Goal: Task Accomplishment & Management: Manage account settings

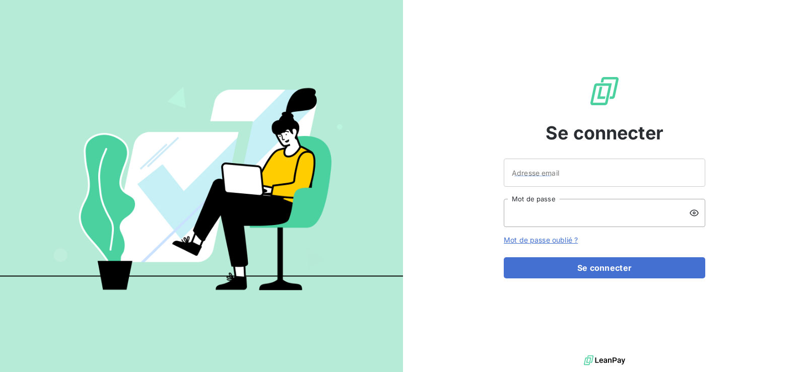
type input "[EMAIL_ADDRESS][DOMAIN_NAME]"
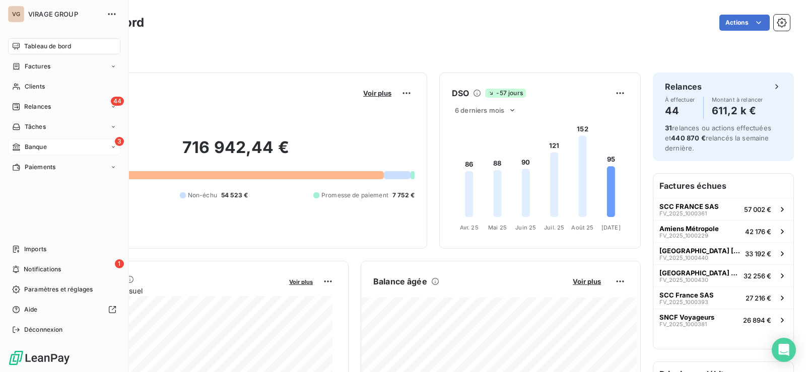
click at [18, 143] on icon at bounding box center [16, 147] width 9 height 8
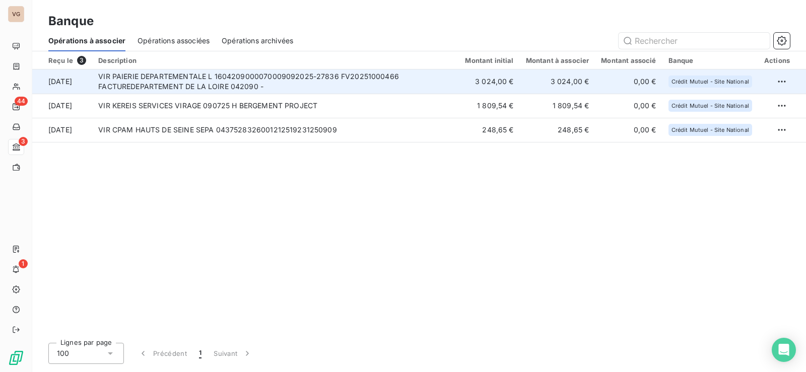
click at [251, 81] on td "VIR PAIERIE DEPARTEMENTALE L 1604209000070009092025-27836 FV20251000466 FACTURE…" at bounding box center [275, 82] width 367 height 24
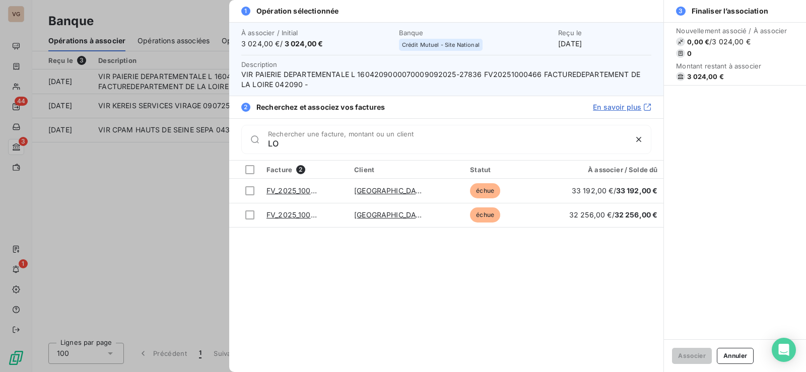
type input "L"
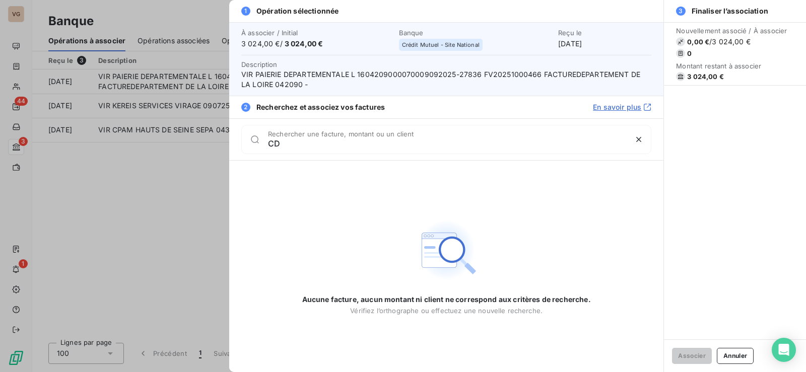
type input "C"
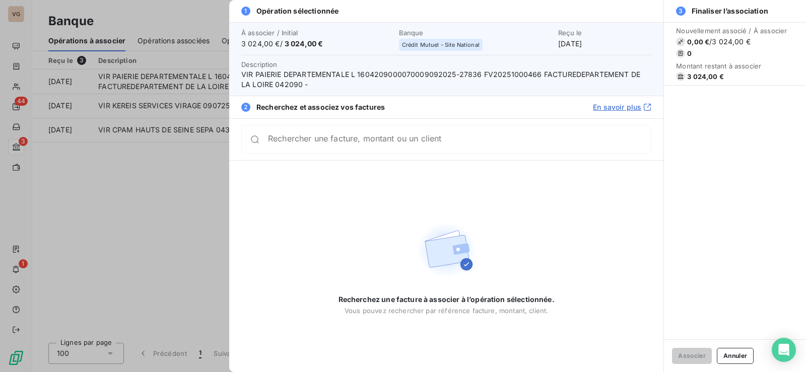
click at [105, 173] on div at bounding box center [403, 186] width 806 height 372
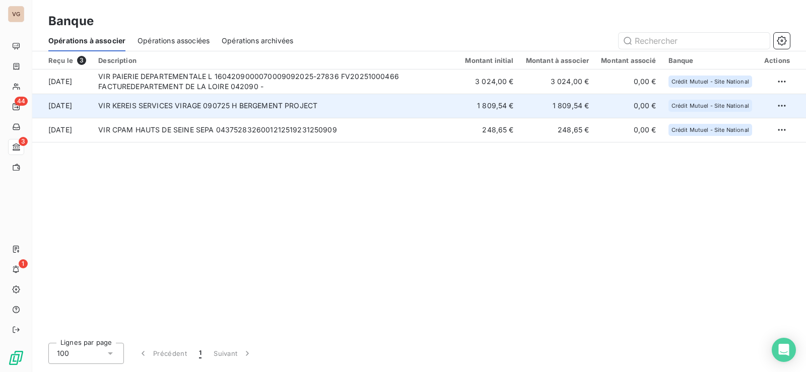
click at [218, 105] on td "VIR KEREIS SERVICES VIRAGE 090725 H BERGEMENT PROJECT" at bounding box center [275, 106] width 367 height 24
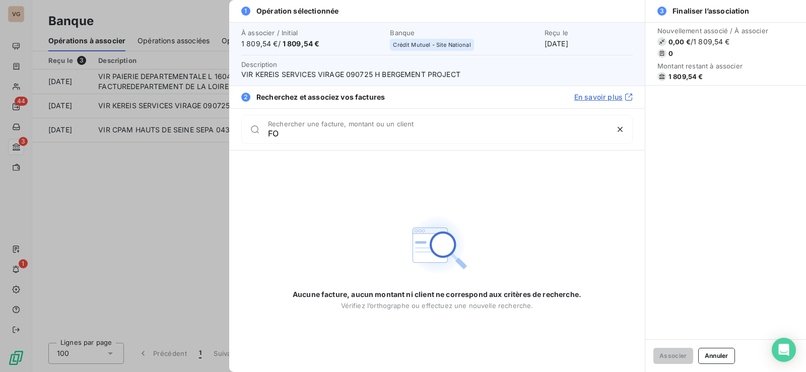
type input "F"
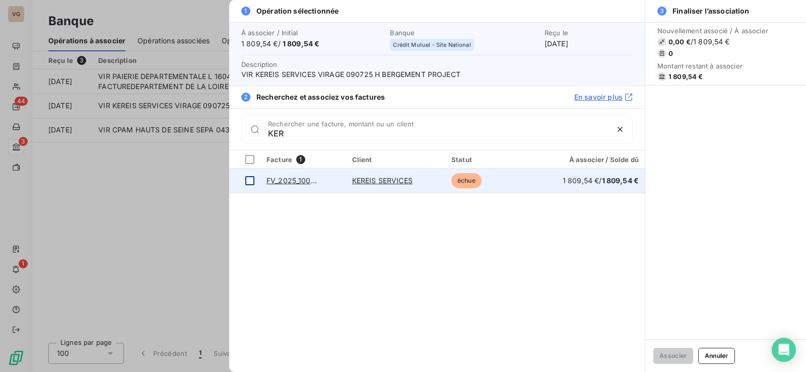
type input "KER"
click at [251, 179] on div at bounding box center [249, 180] width 9 height 9
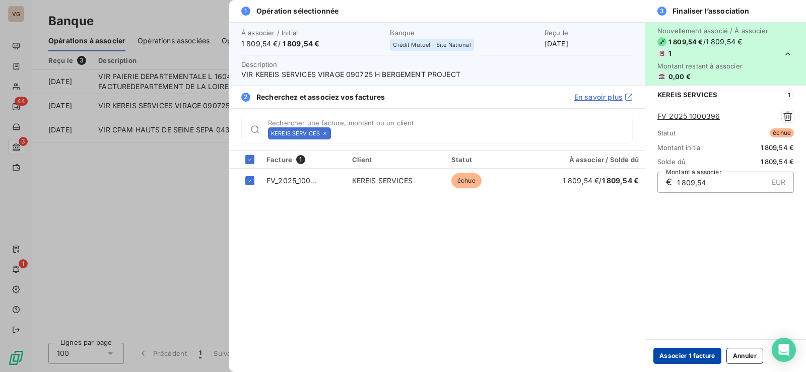
click at [686, 360] on button "Associer 1 facture" at bounding box center [688, 356] width 68 height 16
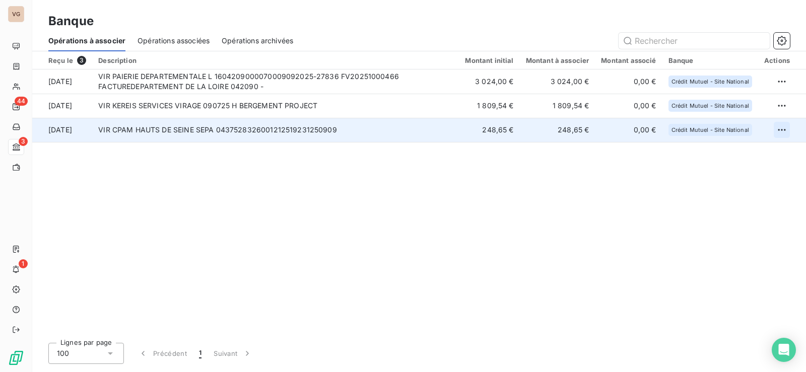
click at [781, 131] on html "VG 44 3 1 Banque Opérations à associer Opérations associées Opérations archivée…" at bounding box center [403, 186] width 806 height 372
click at [749, 156] on div "Archiver l’opération" at bounding box center [747, 152] width 78 height 16
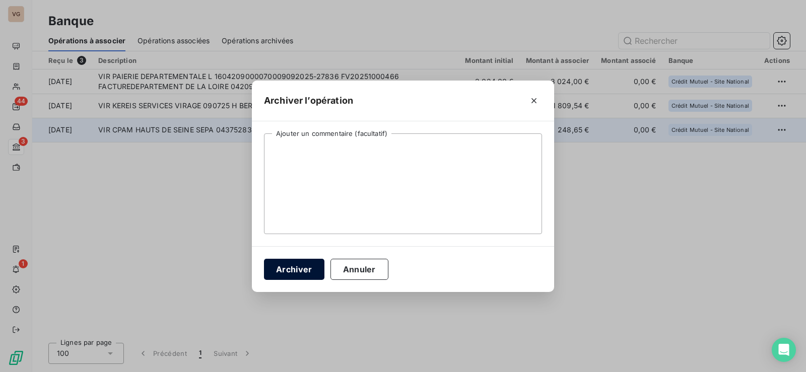
click at [306, 270] on button "Archiver" at bounding box center [294, 269] width 60 height 21
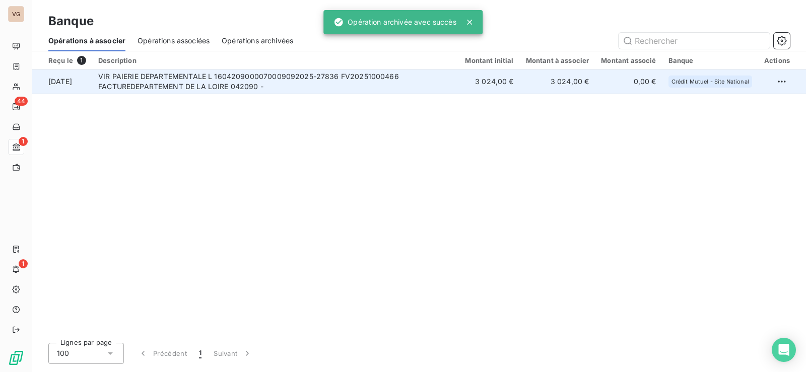
click at [244, 78] on td "VIR PAIERIE DEPARTEMENTALE L 1604209000070009092025-27836 FV20251000466 FACTURE…" at bounding box center [275, 82] width 367 height 24
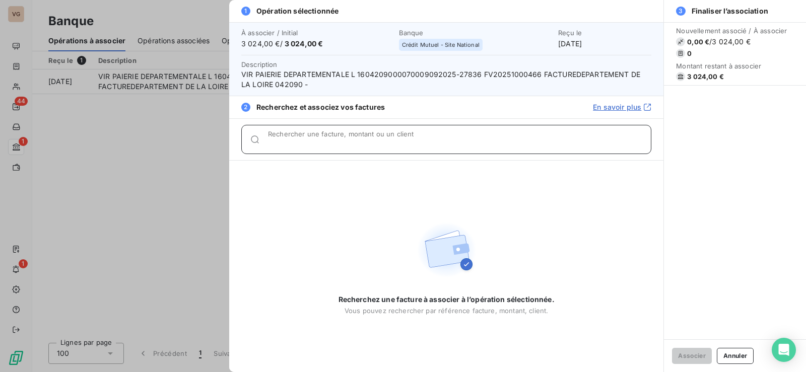
click at [320, 142] on input "Rechercher une facture, montant ou un client" at bounding box center [459, 144] width 383 height 10
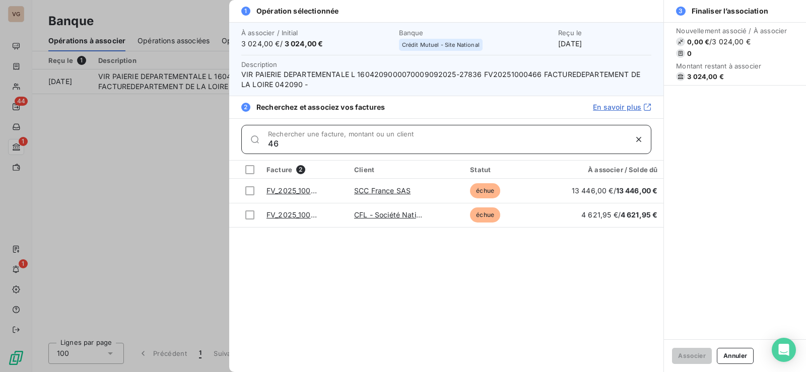
type input "4"
type input "1"
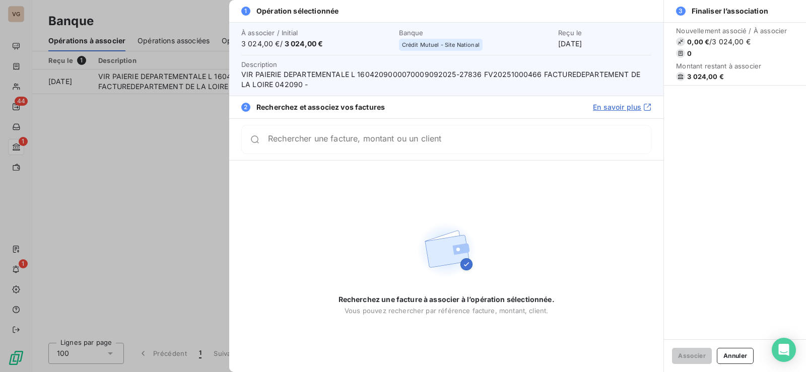
click at [147, 159] on div at bounding box center [403, 186] width 806 height 372
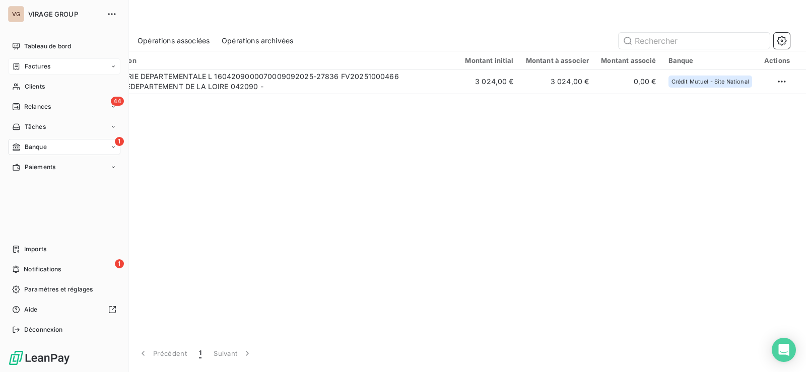
click at [30, 67] on span "Factures" at bounding box center [38, 66] width 26 height 9
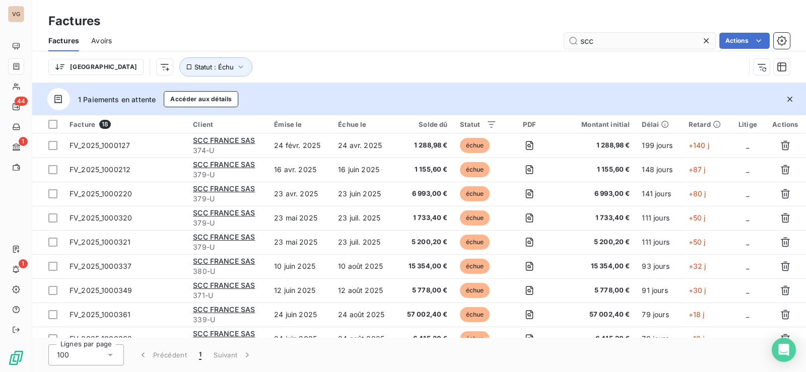
drag, startPoint x: 706, startPoint y: 40, endPoint x: 636, endPoint y: 40, distance: 70.0
click at [705, 40] on icon at bounding box center [706, 40] width 5 height 5
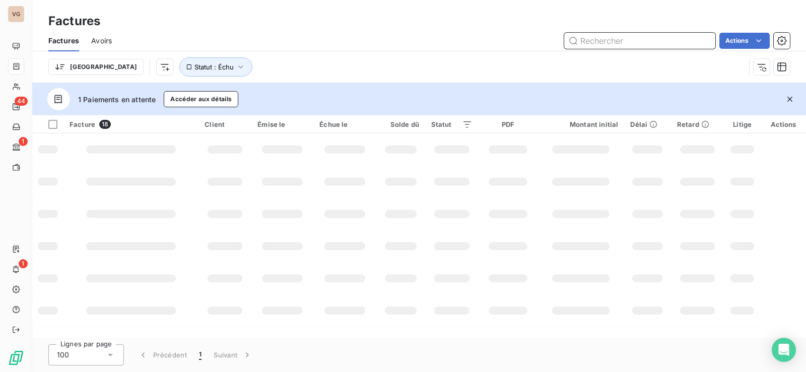
click at [596, 41] on input "text" at bounding box center [639, 41] width 151 height 16
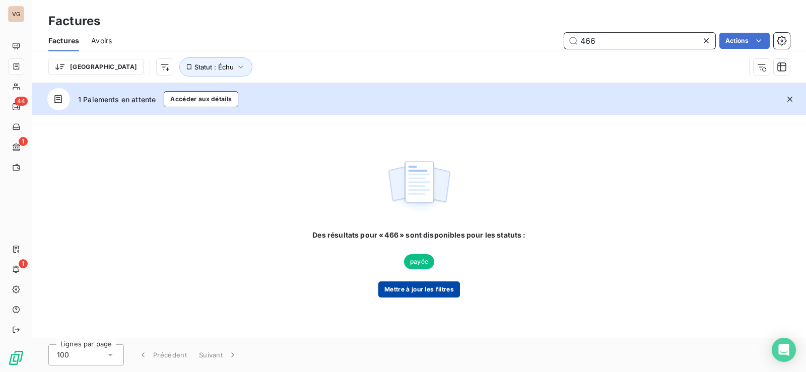
type input "466"
click at [410, 287] on button "Mettre à jour les filtres" at bounding box center [419, 290] width 82 height 16
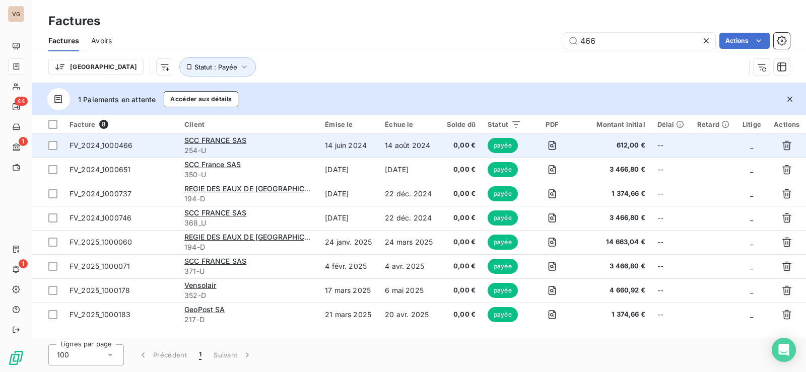
click at [149, 145] on span "FV_2024_1000466" at bounding box center [121, 146] width 103 height 10
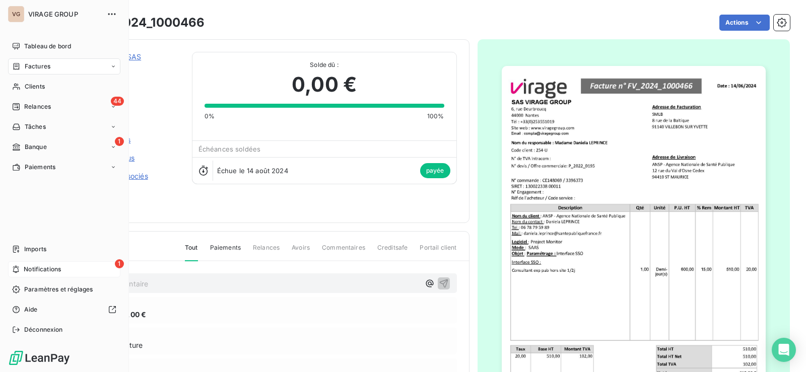
click at [20, 271] on div "1 Notifications" at bounding box center [64, 270] width 112 height 16
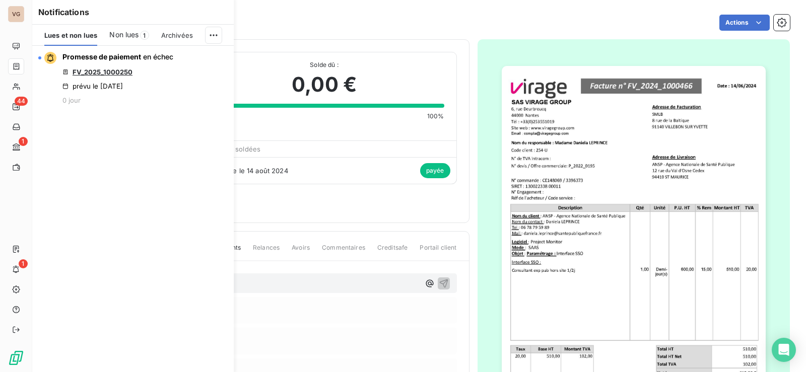
click at [272, 32] on div "Factures FV_2024_1000466 Actions" at bounding box center [419, 22] width 742 height 21
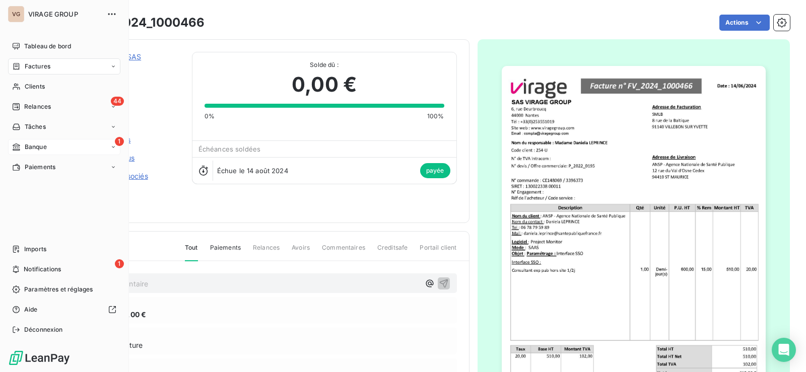
click at [40, 145] on span "Banque" at bounding box center [36, 147] width 22 height 9
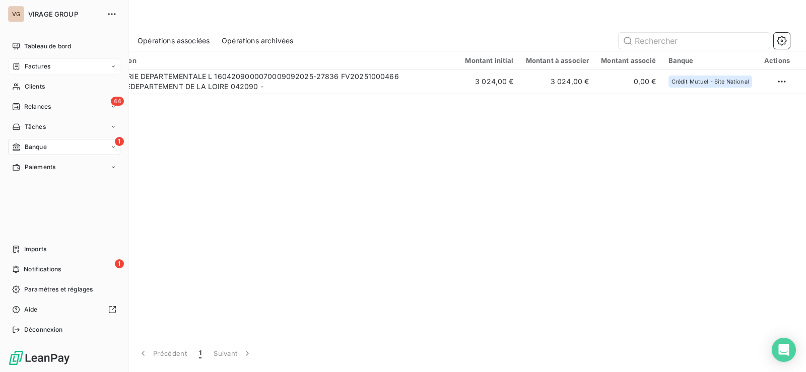
click at [23, 66] on div "Factures" at bounding box center [31, 66] width 38 height 9
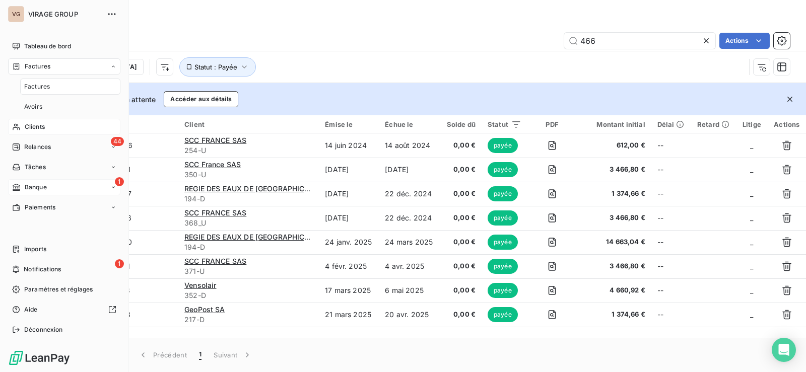
drag, startPoint x: 33, startPoint y: 126, endPoint x: 77, endPoint y: 110, distance: 46.9
click at [33, 126] on span "Clients" at bounding box center [35, 126] width 20 height 9
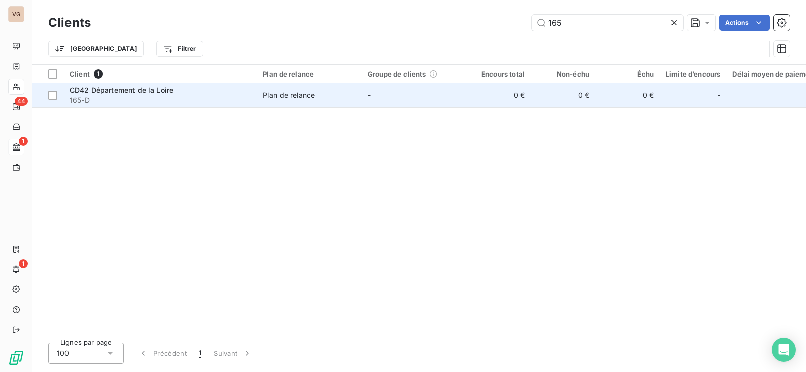
type input "165"
click at [147, 92] on span "CD42 Département de la Loire" at bounding box center [122, 90] width 104 height 9
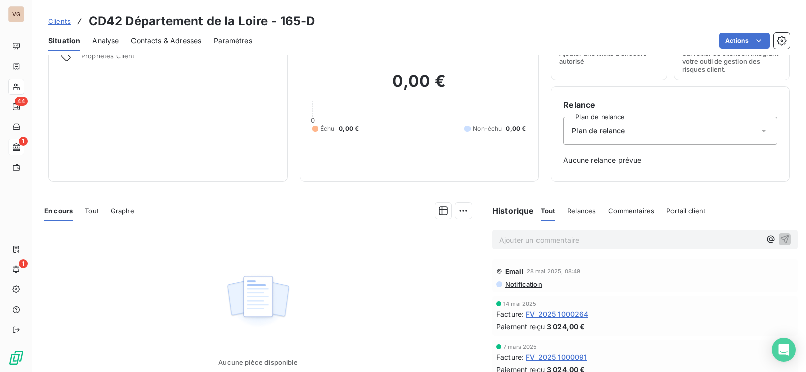
scroll to position [124, 0]
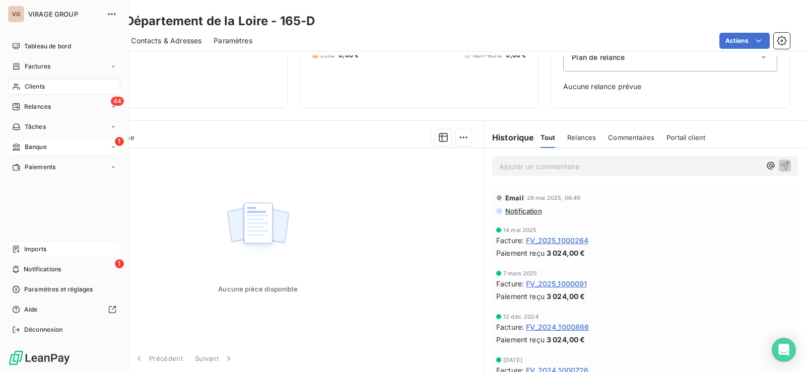
click at [32, 250] on span "Imports" at bounding box center [35, 249] width 22 height 9
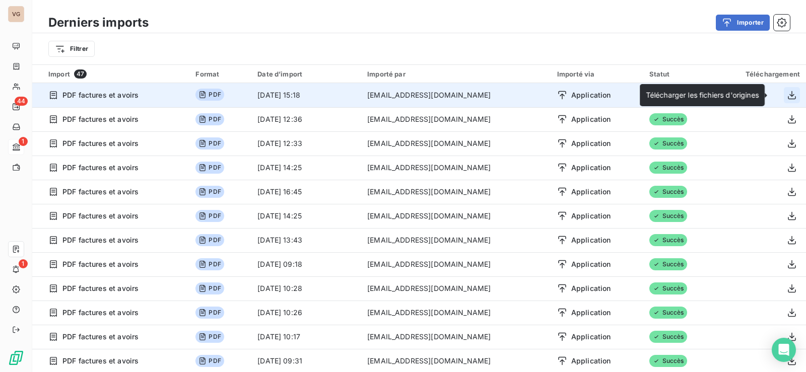
click at [787, 91] on icon "button" at bounding box center [792, 95] width 10 height 10
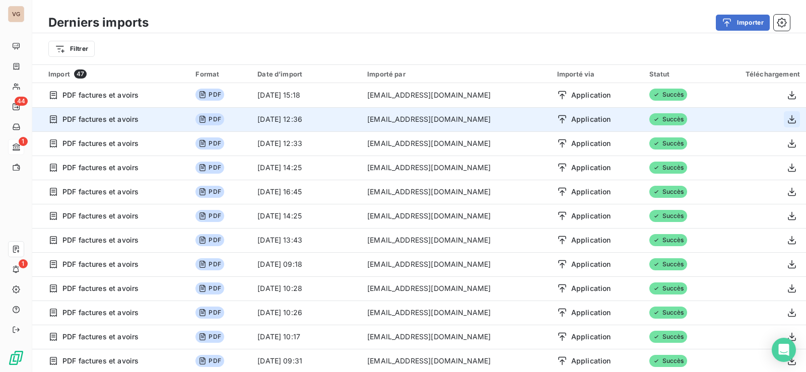
click at [787, 120] on icon "button" at bounding box center [792, 119] width 10 height 10
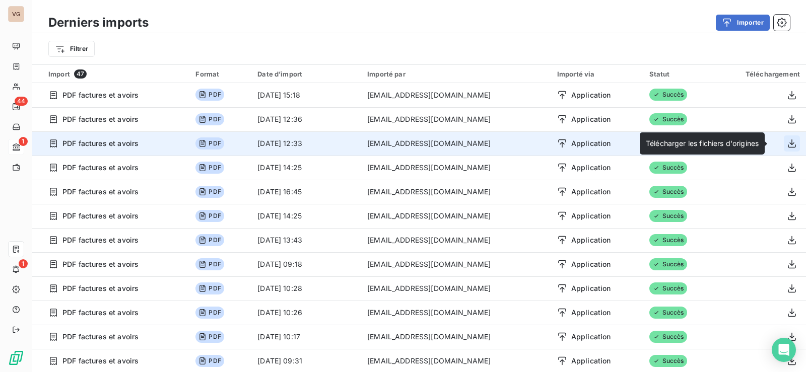
click at [787, 142] on icon "button" at bounding box center [792, 144] width 10 height 10
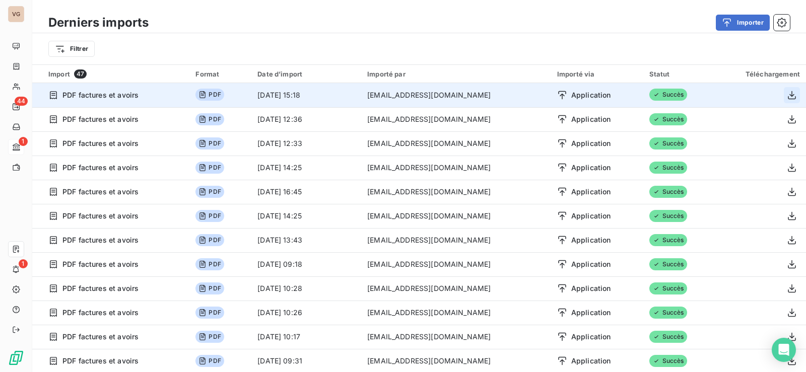
click at [788, 93] on icon "button" at bounding box center [792, 95] width 8 height 9
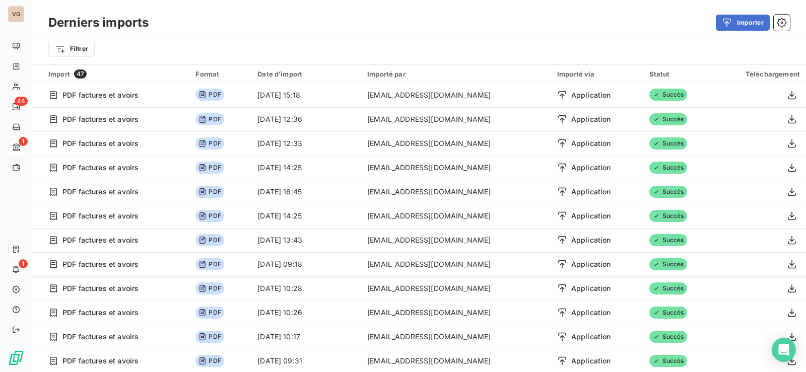
click at [507, 28] on div "Importer" at bounding box center [475, 23] width 629 height 16
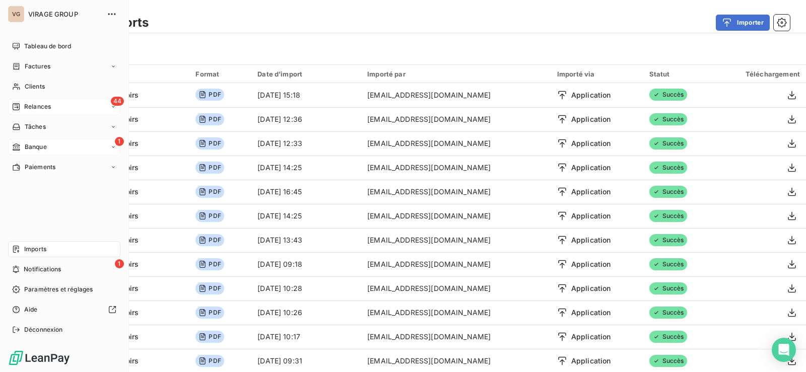
click at [23, 103] on div "Relances" at bounding box center [31, 106] width 39 height 9
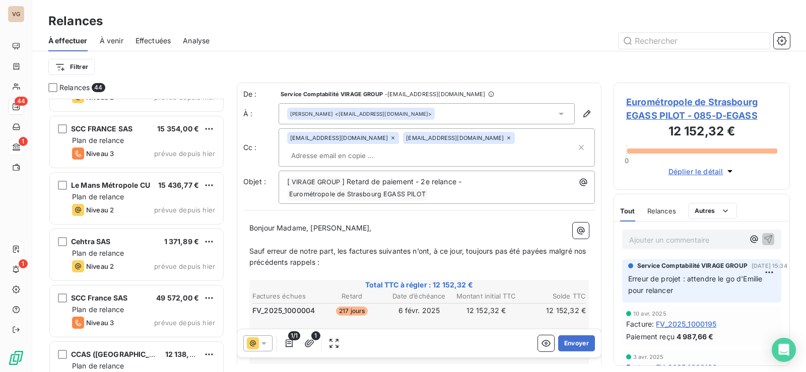
scroll to position [2210, 0]
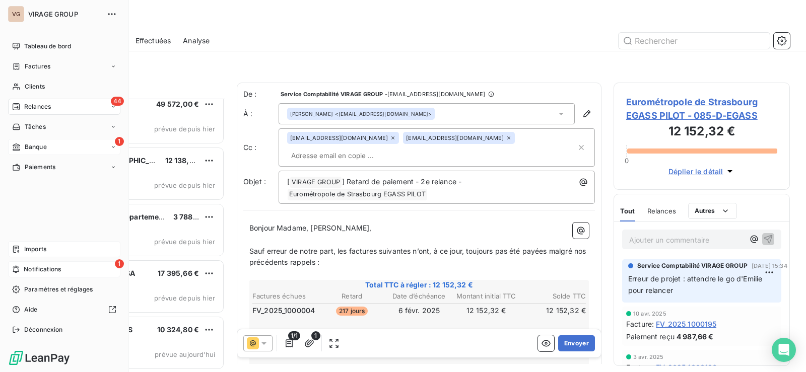
click at [21, 266] on div "1 Notifications" at bounding box center [64, 270] width 112 height 16
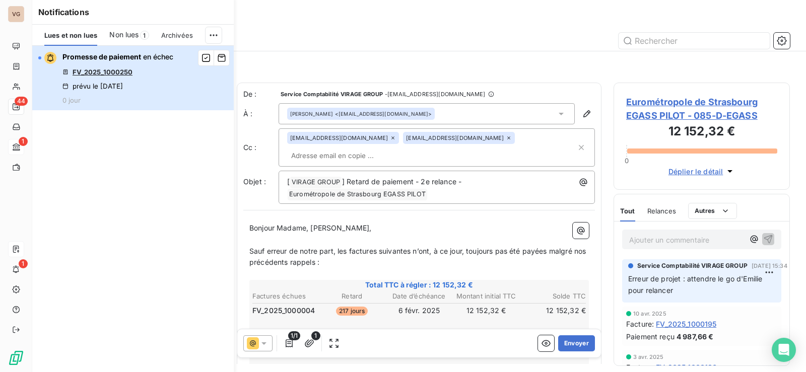
click at [135, 61] on span "Promesse de paiement en échec" at bounding box center [117, 57] width 111 height 10
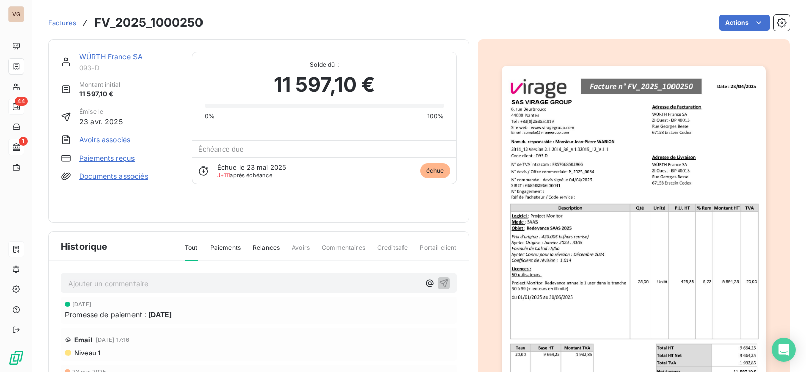
click at [117, 157] on link "Paiements reçus" at bounding box center [106, 158] width 55 height 10
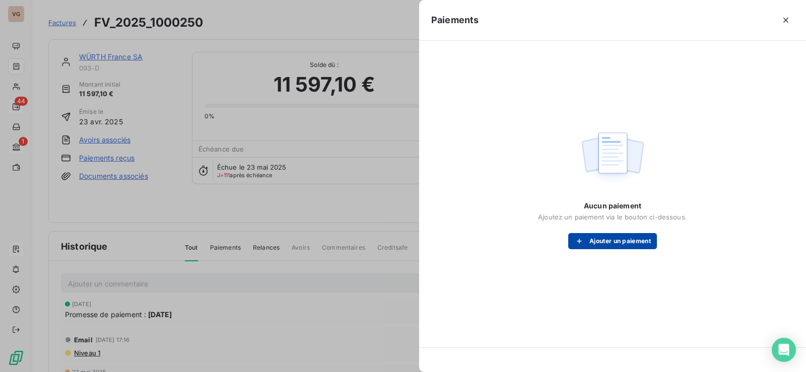
click at [614, 243] on button "Ajouter un paiement" at bounding box center [612, 241] width 89 height 16
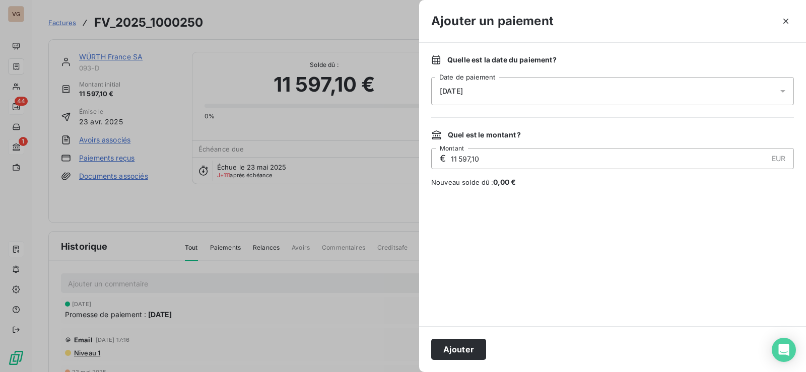
click at [554, 94] on div "11/09/2025" at bounding box center [612, 91] width 363 height 28
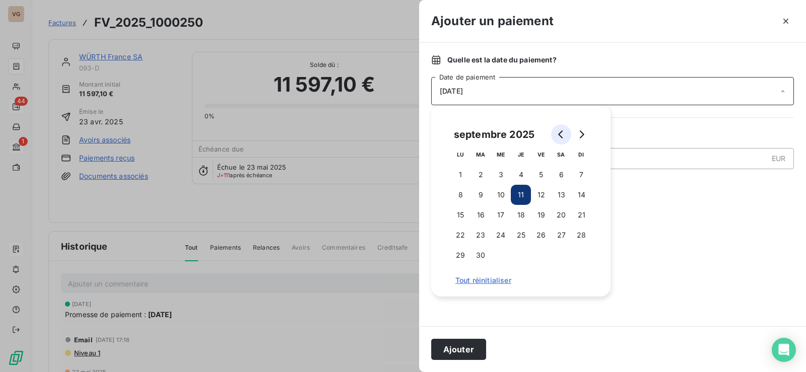
click at [562, 136] on icon "Go to previous month" at bounding box center [561, 135] width 8 height 8
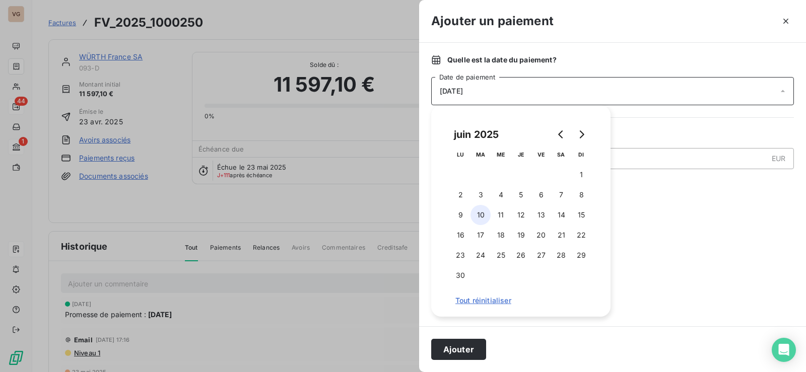
click at [483, 215] on button "10" at bounding box center [481, 215] width 20 height 20
click at [453, 348] on button "Ajouter" at bounding box center [458, 349] width 55 height 21
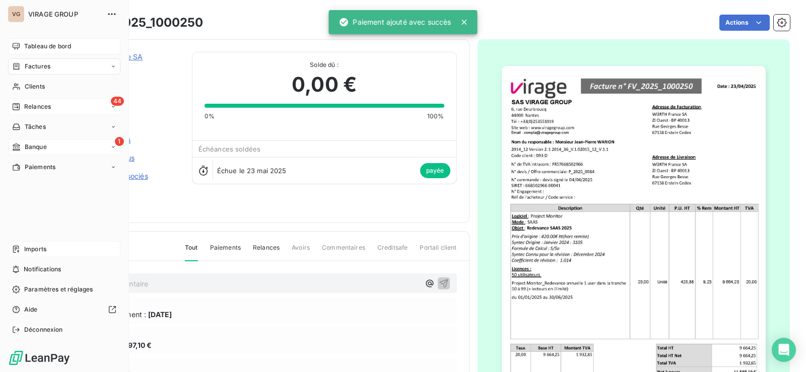
click at [34, 48] on span "Tableau de bord" at bounding box center [47, 46] width 47 height 9
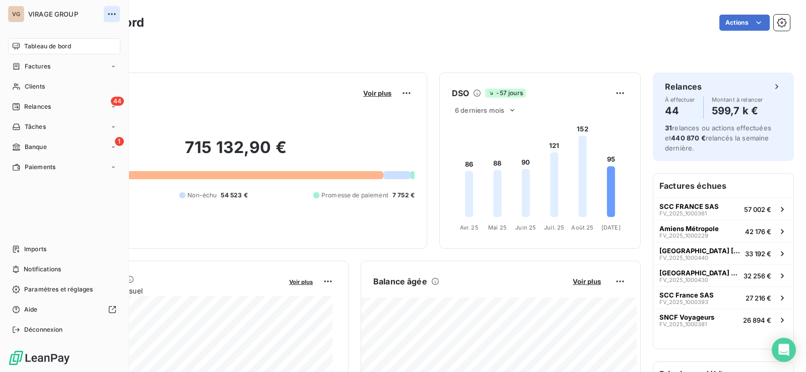
click at [111, 15] on icon "button" at bounding box center [112, 14] width 10 height 10
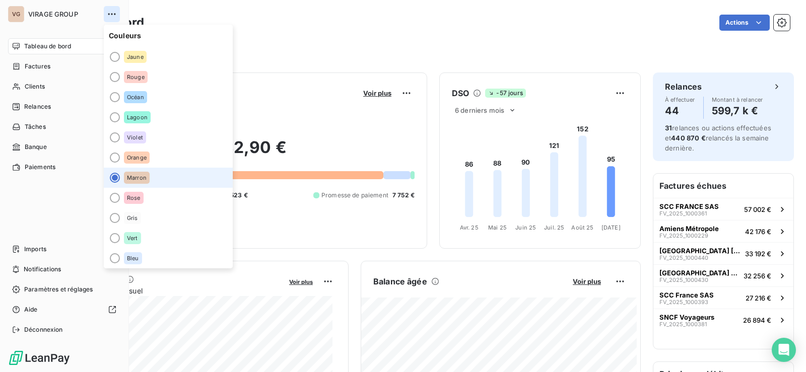
click at [111, 15] on icon "button" at bounding box center [112, 14] width 10 height 10
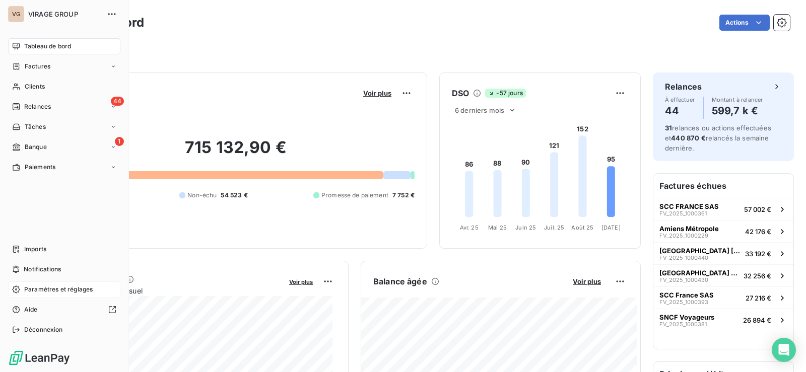
click at [29, 287] on span "Paramètres et réglages" at bounding box center [58, 289] width 69 height 9
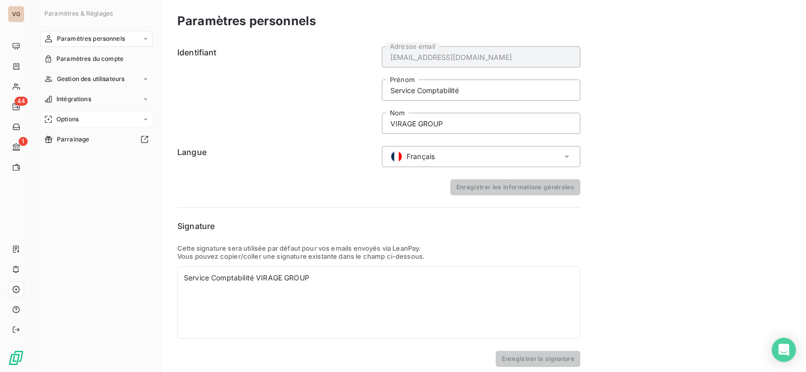
click at [143, 116] on icon at bounding box center [146, 119] width 6 height 6
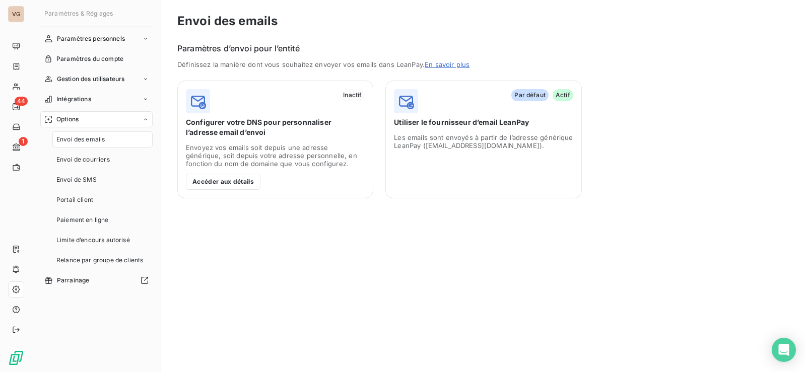
click at [143, 116] on icon at bounding box center [146, 119] width 6 height 6
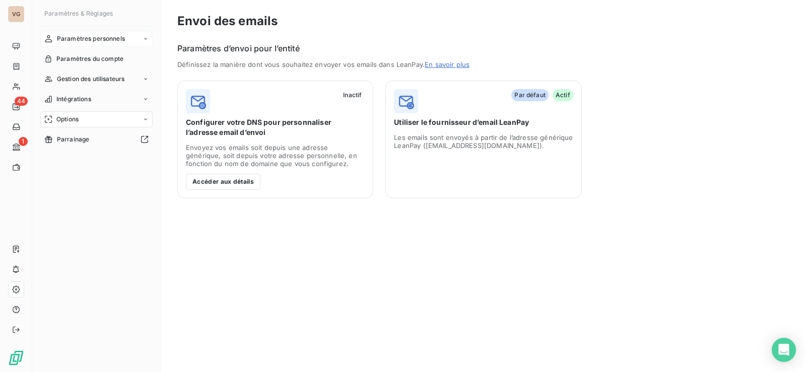
click at [87, 38] on span "Paramètres personnels" at bounding box center [91, 38] width 68 height 9
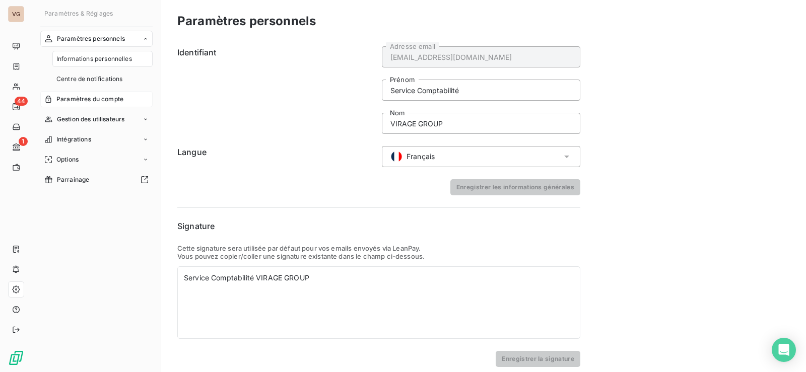
click at [86, 101] on span "Paramètres du compte" at bounding box center [89, 99] width 67 height 9
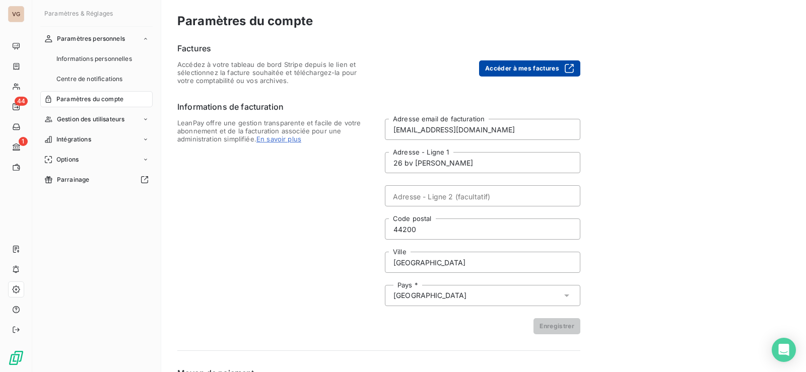
click at [512, 66] on button "Accéder à mes factures" at bounding box center [529, 68] width 101 height 16
